Goal: Information Seeking & Learning: Learn about a topic

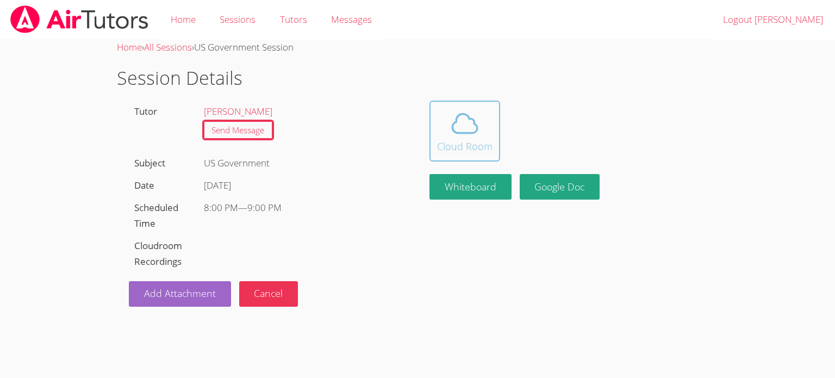
click at [435, 125] on button "Cloud Room" at bounding box center [465, 131] width 71 height 61
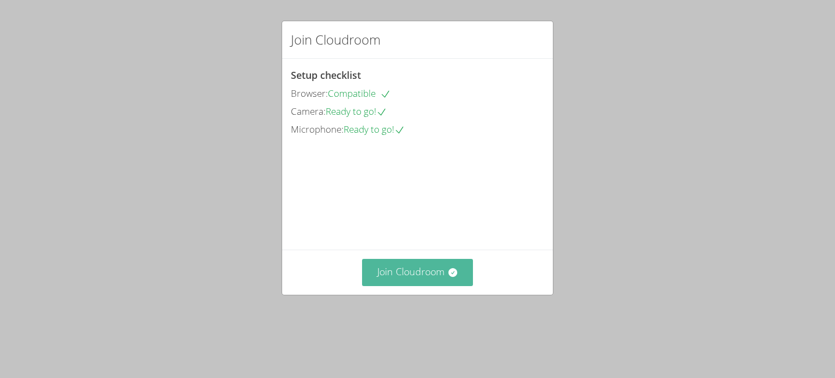
click at [444, 285] on button "Join Cloudroom" at bounding box center [417, 272] width 111 height 27
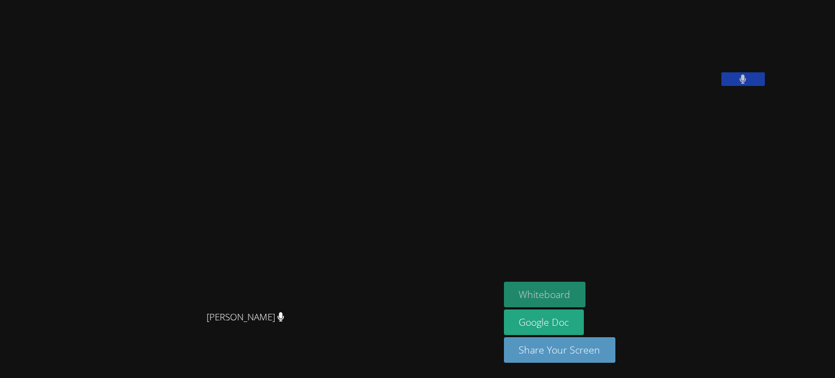
click at [586, 294] on button "Whiteboard" at bounding box center [545, 295] width 82 height 26
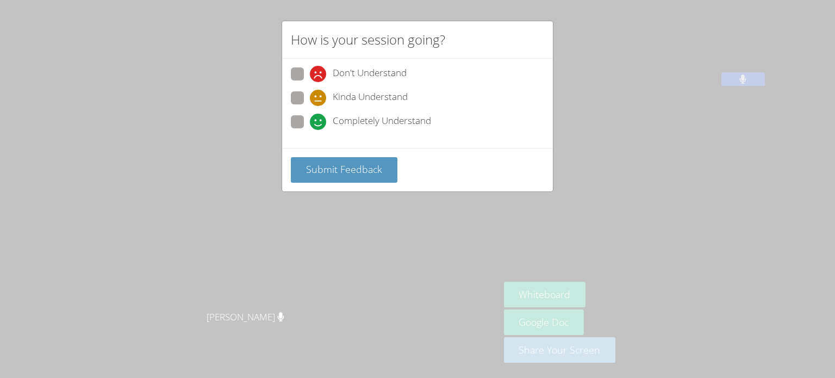
click at [310, 130] on span at bounding box center [310, 130] width 0 height 0
click at [310, 120] on input "Completely Understand" at bounding box center [314, 119] width 9 height 9
radio input "true"
click at [314, 172] on span "Submit Feedback" at bounding box center [344, 169] width 76 height 13
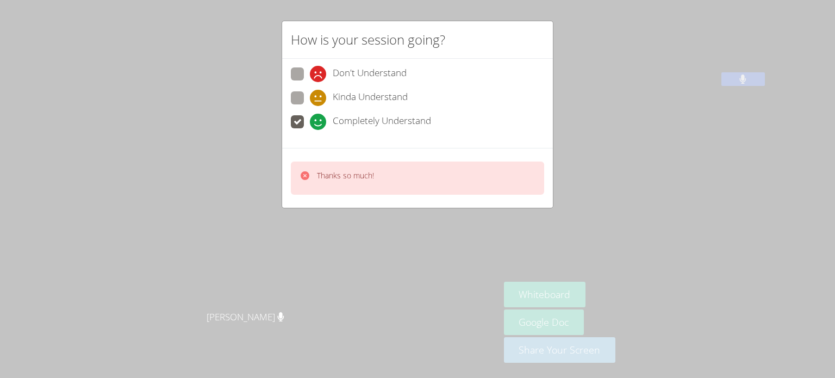
click at [585, 169] on div "How is your session going? Don't Understand Kinda Understand Completely Underst…" at bounding box center [417, 189] width 835 height 378
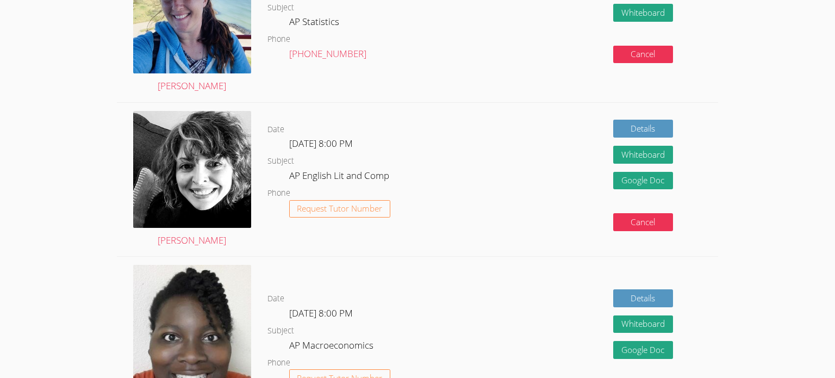
scroll to position [163, 0]
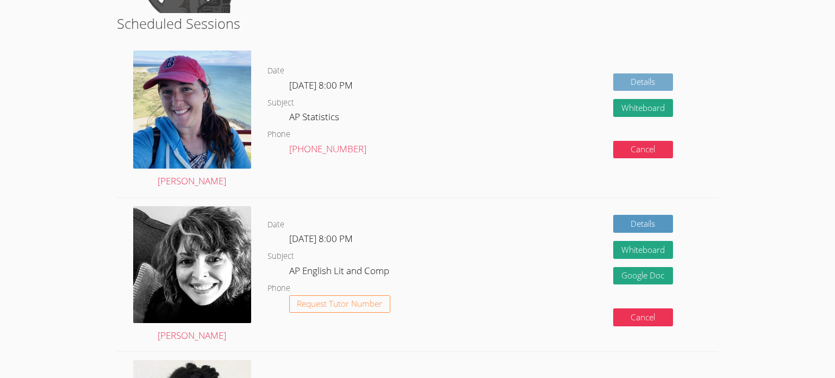
click at [647, 80] on link "Details" at bounding box center [643, 82] width 60 height 18
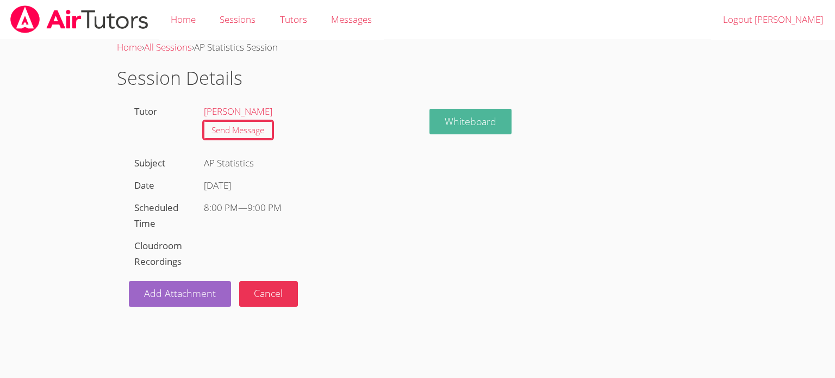
click at [483, 109] on button "Whiteboard" at bounding box center [471, 122] width 82 height 26
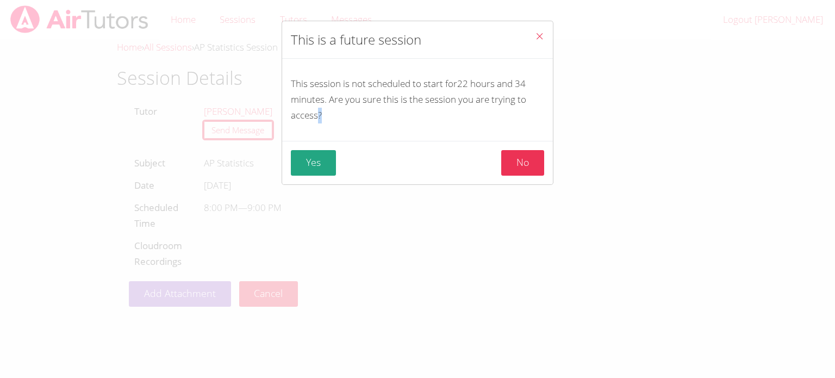
click at [537, 32] on icon "Close" at bounding box center [539, 36] width 9 height 9
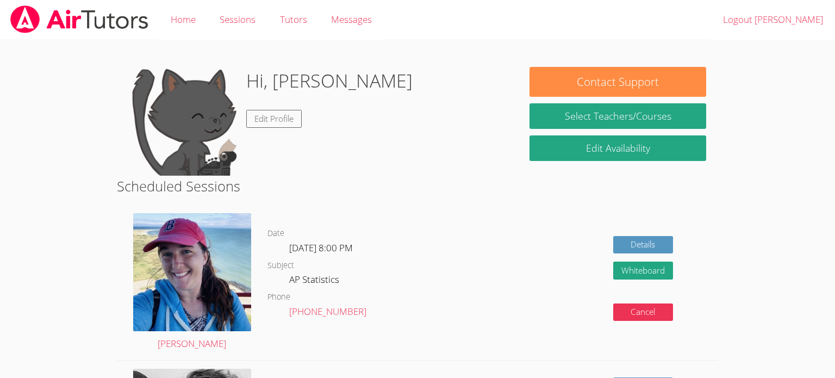
scroll to position [163, 0]
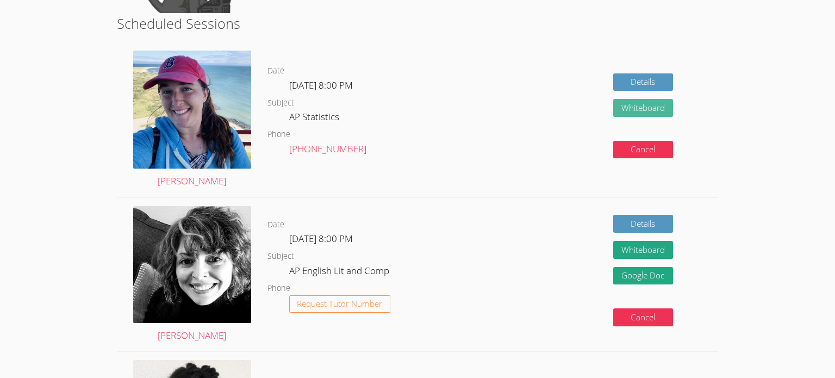
click at [637, 101] on button "Whiteboard" at bounding box center [643, 108] width 60 height 18
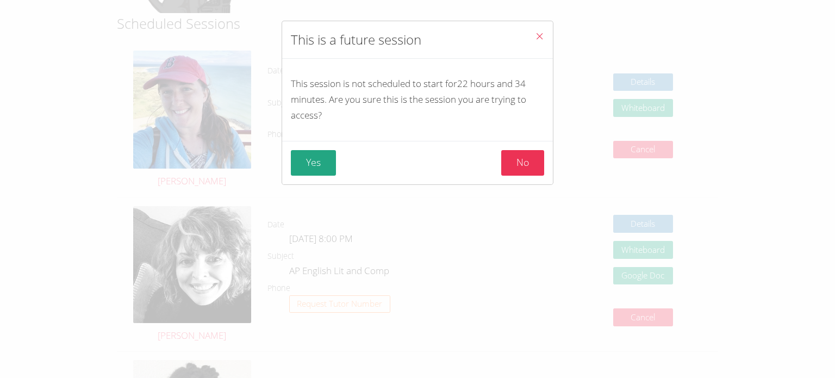
click at [538, 36] on icon "Close" at bounding box center [539, 36] width 9 height 9
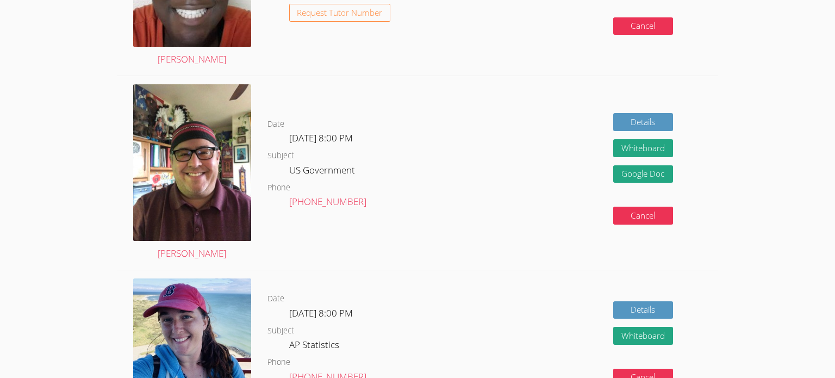
scroll to position [627, 0]
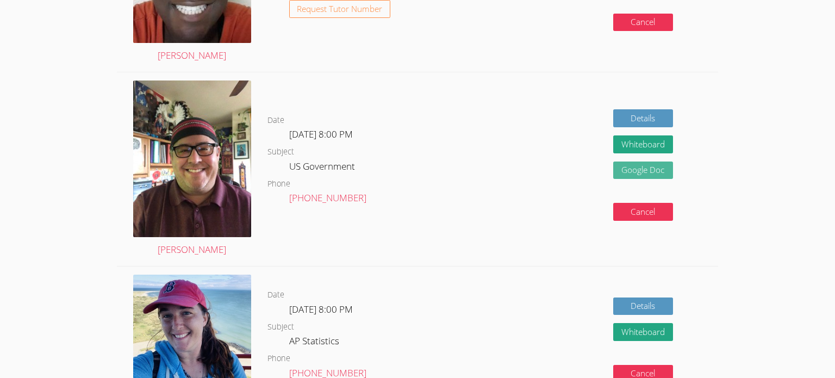
click at [657, 167] on link "Google Doc" at bounding box center [643, 170] width 60 height 18
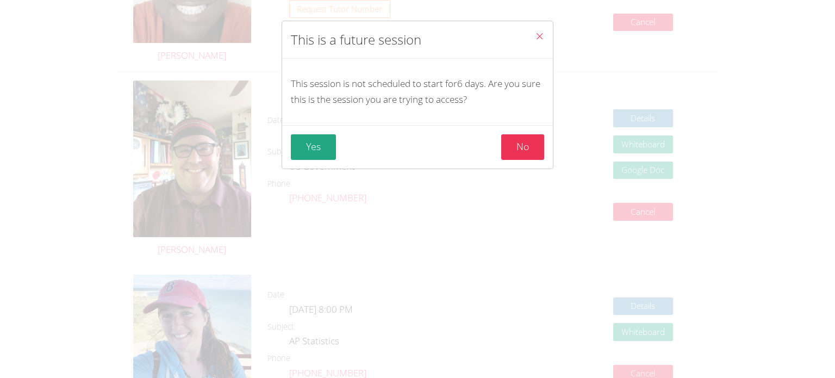
click at [536, 41] on span "Close" at bounding box center [539, 37] width 9 height 13
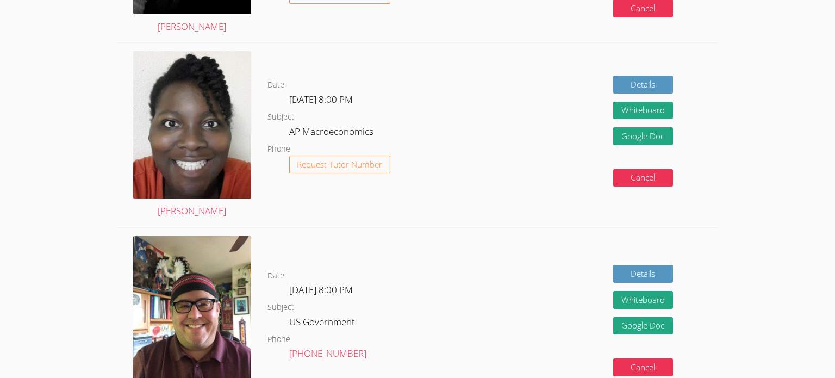
scroll to position [472, 0]
